Goal: Task Accomplishment & Management: Use online tool/utility

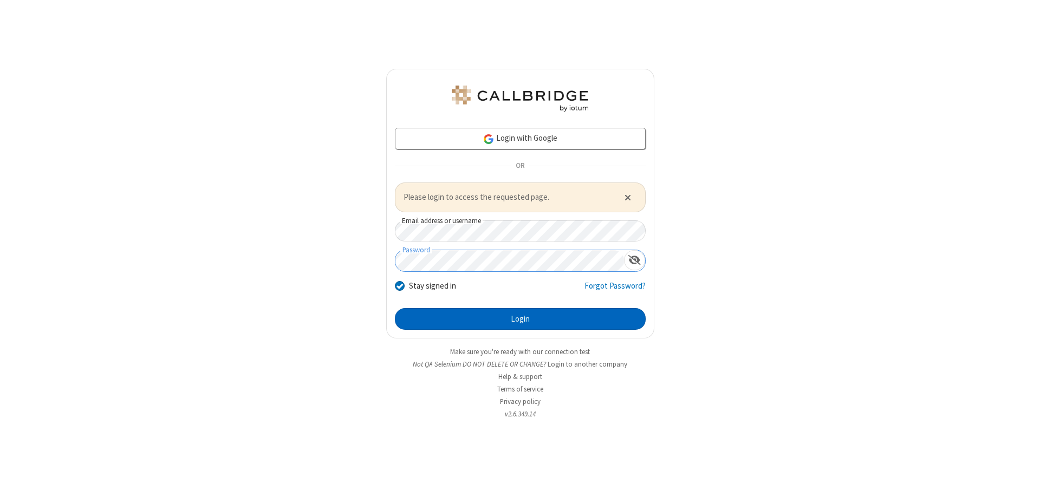
click at [520, 318] on button "Login" at bounding box center [520, 319] width 251 height 22
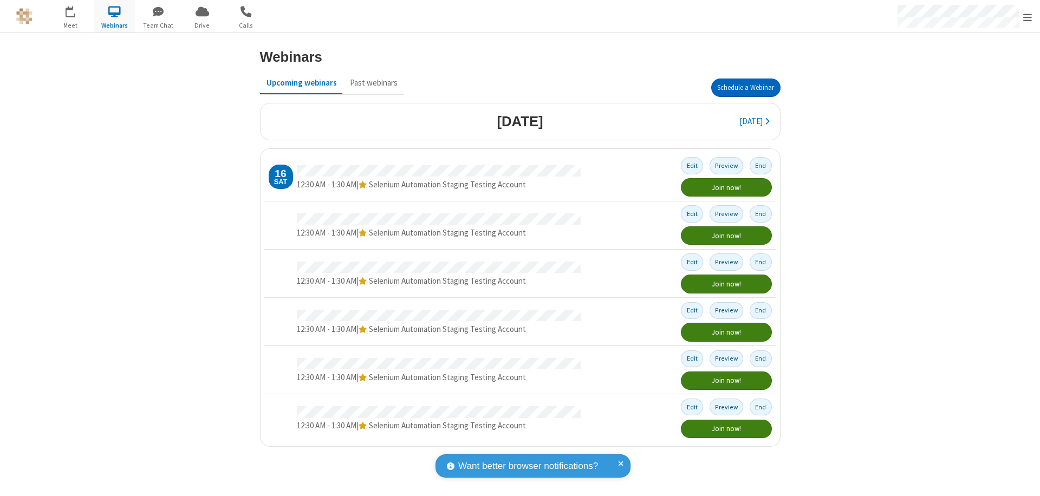
click at [745, 88] on button "Schedule a Webinar" at bounding box center [745, 88] width 69 height 18
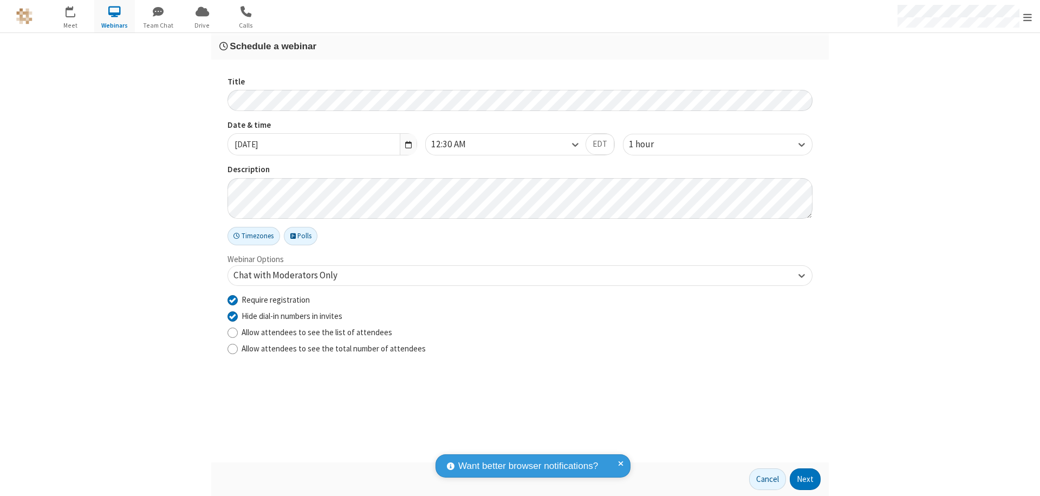
click at [232, 299] on input "Require registration" at bounding box center [232, 299] width 10 height 11
checkbox input "false"
click at [805, 479] on button "Next" at bounding box center [804, 479] width 31 height 22
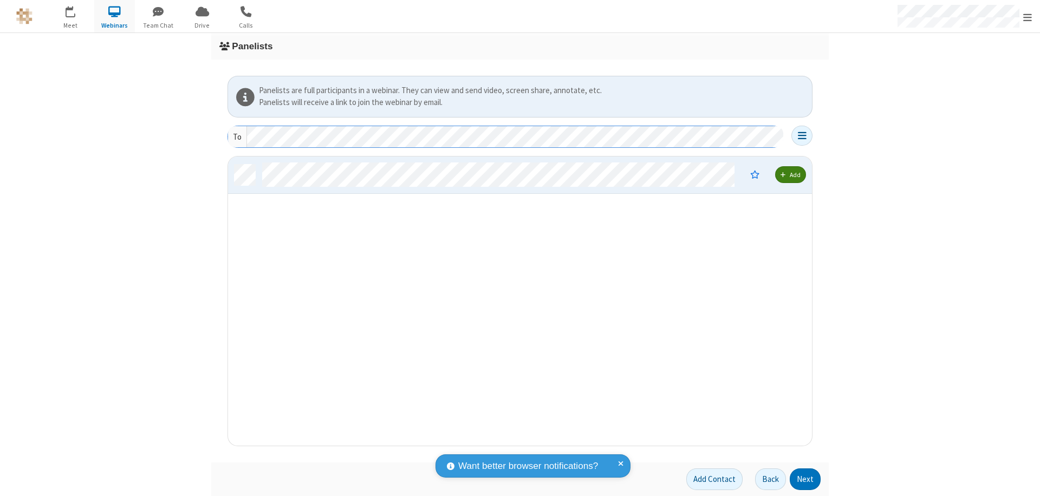
scroll to position [281, 576]
click at [805, 479] on button "Next" at bounding box center [804, 479] width 31 height 22
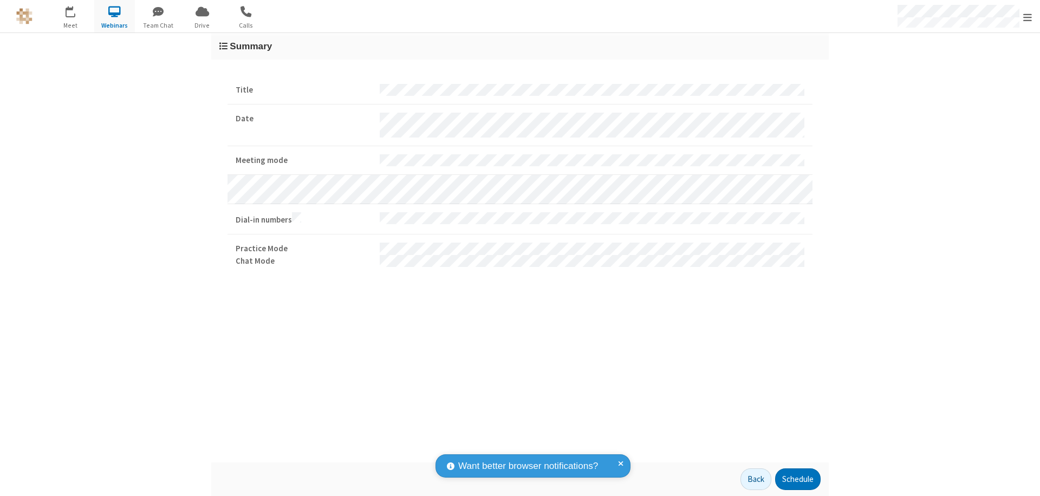
click at [797, 479] on button "Schedule" at bounding box center [797, 479] width 45 height 22
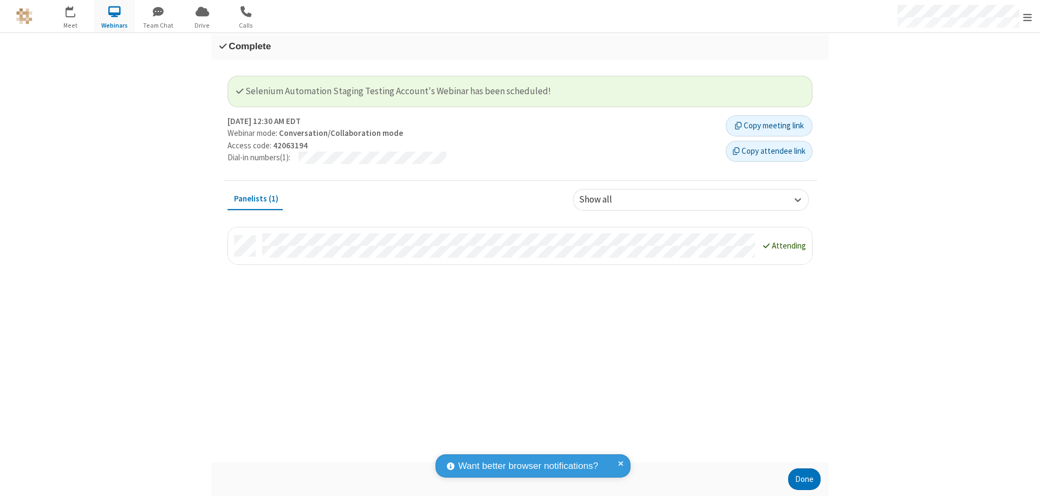
click at [804, 479] on button "Done" at bounding box center [804, 479] width 32 height 22
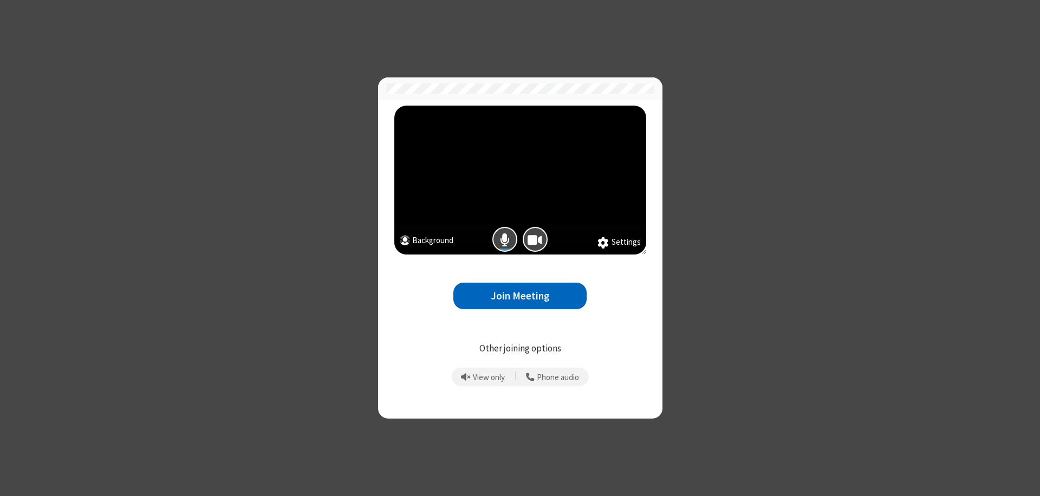
click at [520, 296] on button "Join Meeting" at bounding box center [519, 296] width 133 height 27
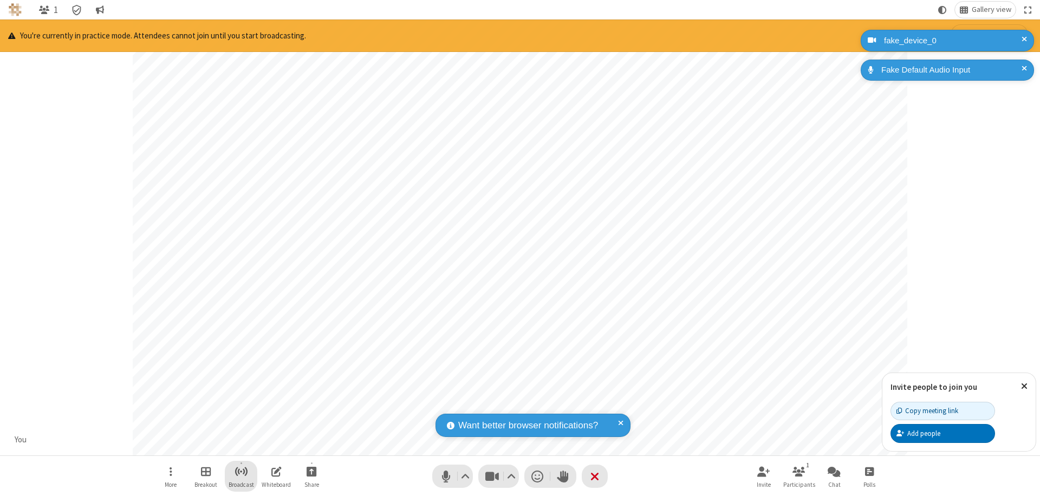
click at [240, 471] on span "Start broadcast" at bounding box center [241, 472] width 14 height 14
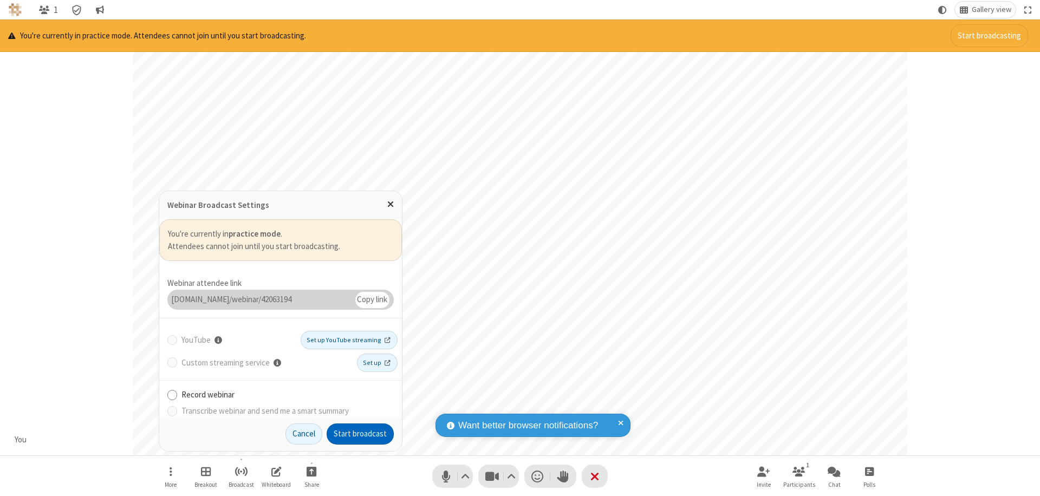
click at [360, 434] on button "Start broadcast" at bounding box center [360, 434] width 67 height 22
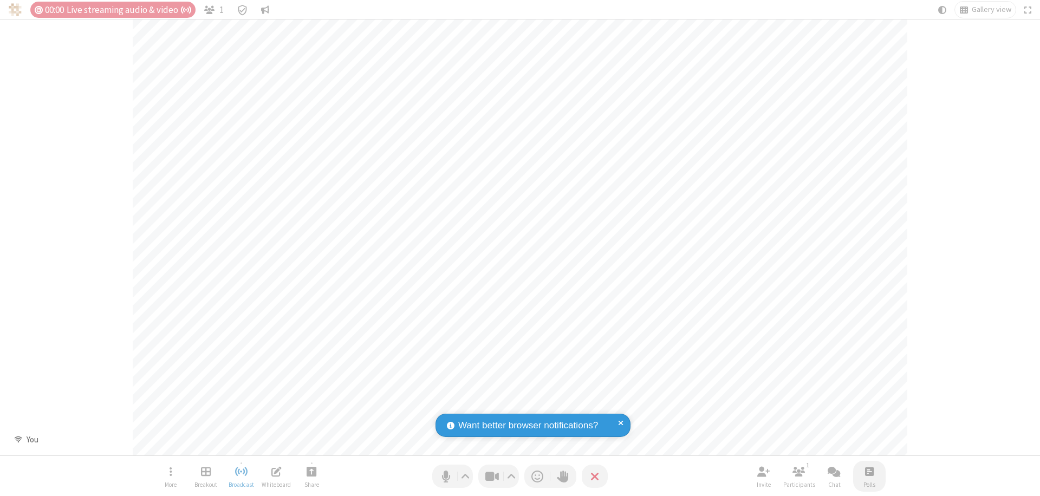
click at [869, 471] on span "Open poll" at bounding box center [869, 472] width 9 height 14
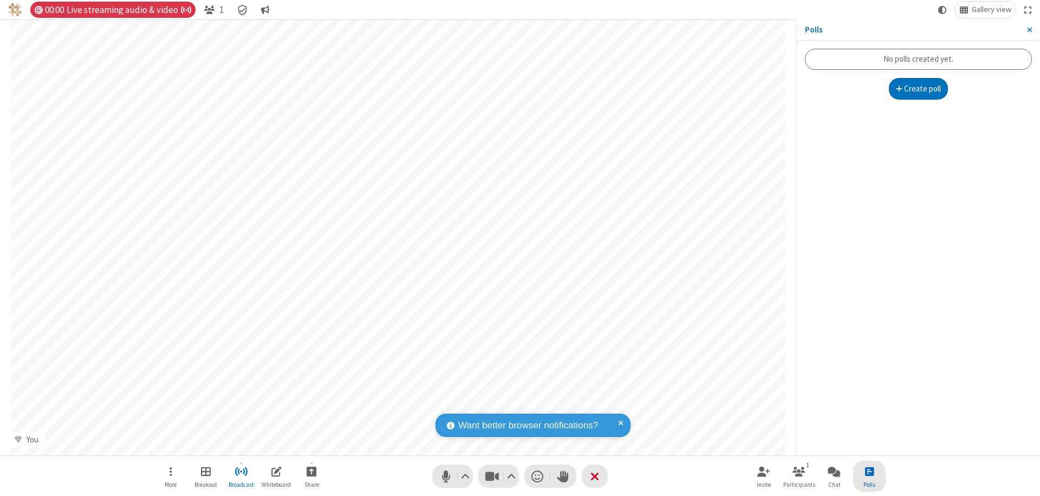
click at [918, 89] on button "Create poll" at bounding box center [919, 89] width 60 height 22
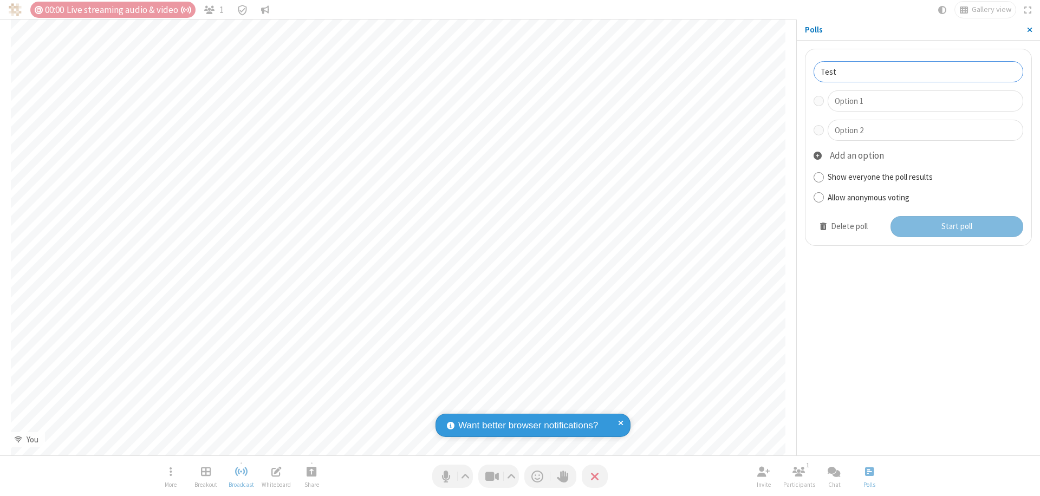
type input "Test"
type input "Yes"
type input "No"
click at [956, 226] on button "Start poll" at bounding box center [956, 227] width 133 height 22
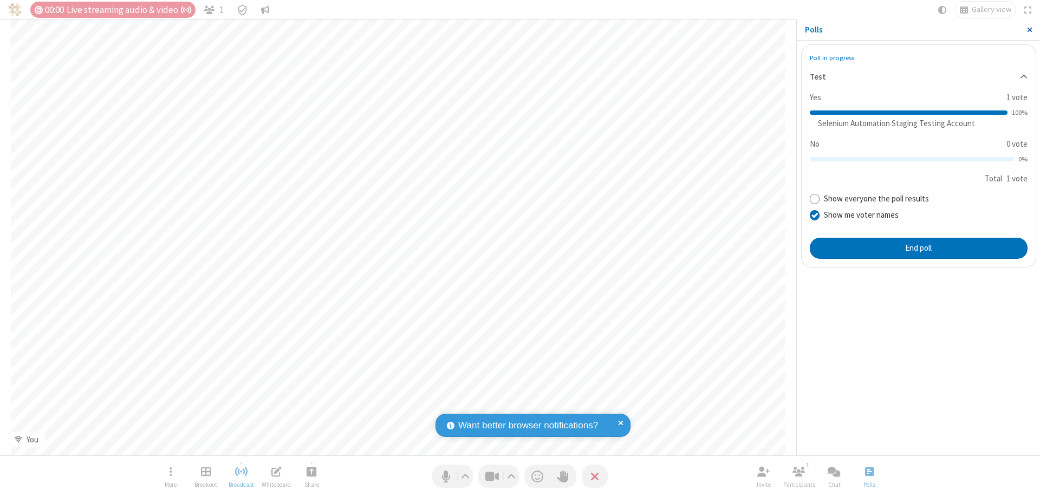
click at [1029, 30] on span "Close sidebar" at bounding box center [1029, 29] width 5 height 9
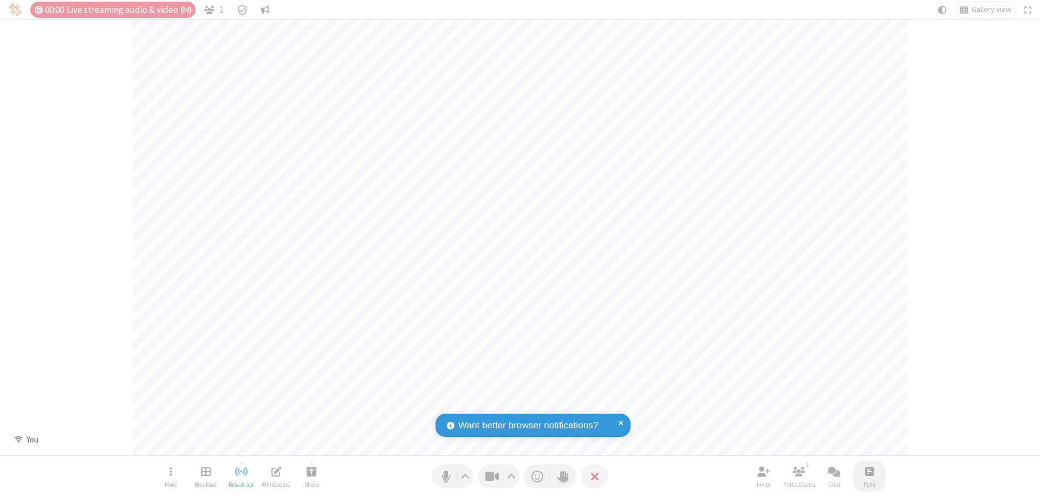
click at [869, 471] on span "Open poll" at bounding box center [869, 472] width 9 height 14
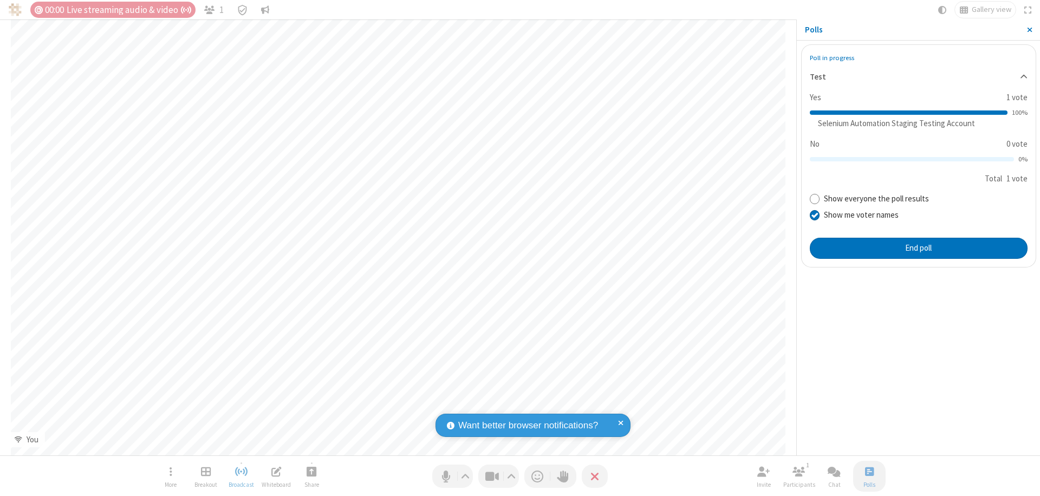
click at [918, 248] on button "End poll" at bounding box center [919, 249] width 218 height 22
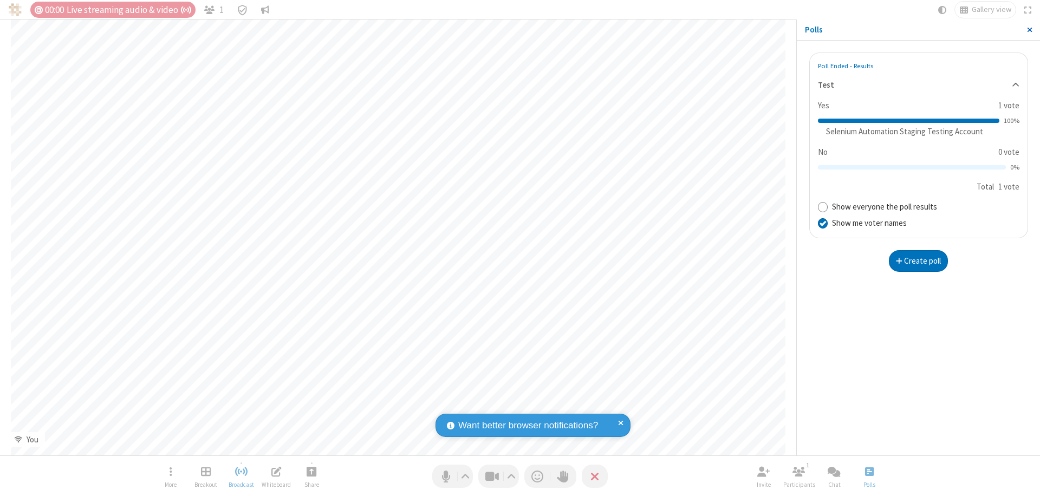
click at [1029, 30] on span "Close sidebar" at bounding box center [1029, 29] width 5 height 9
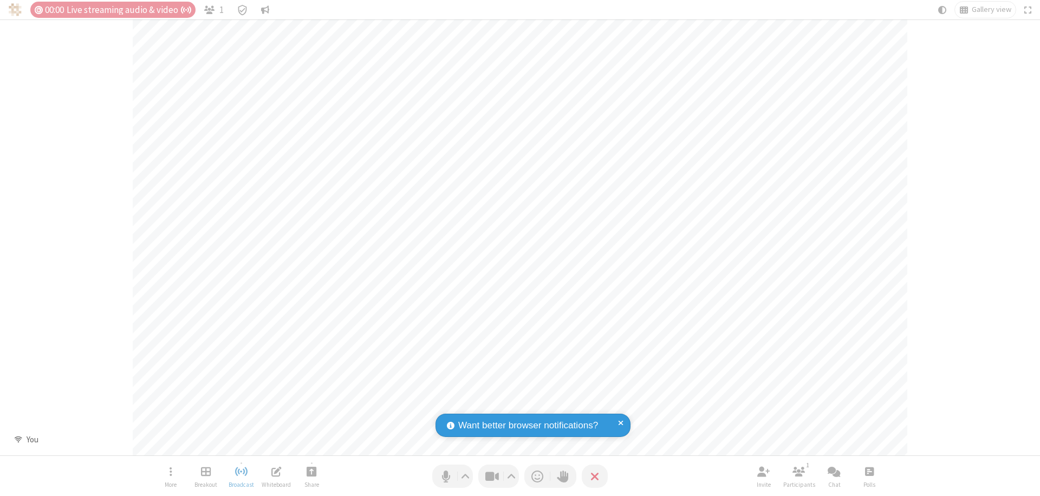
click at [869, 471] on span "Open poll" at bounding box center [869, 472] width 9 height 14
